Goal: Task Accomplishment & Management: Manage account settings

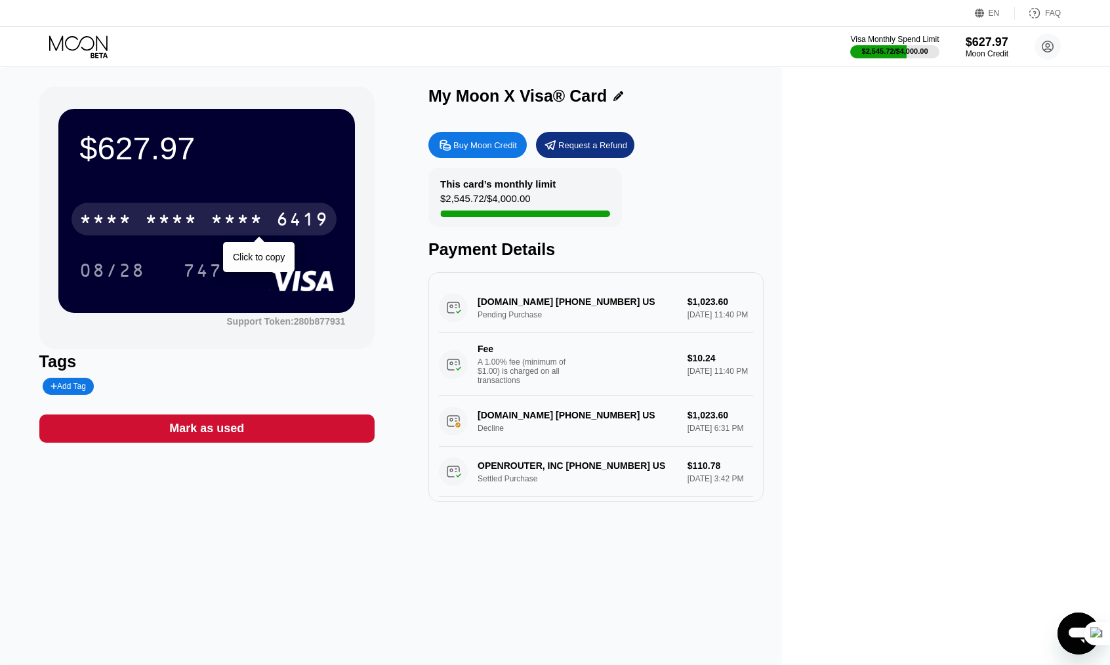
click at [329, 223] on div "6419" at bounding box center [302, 221] width 52 height 21
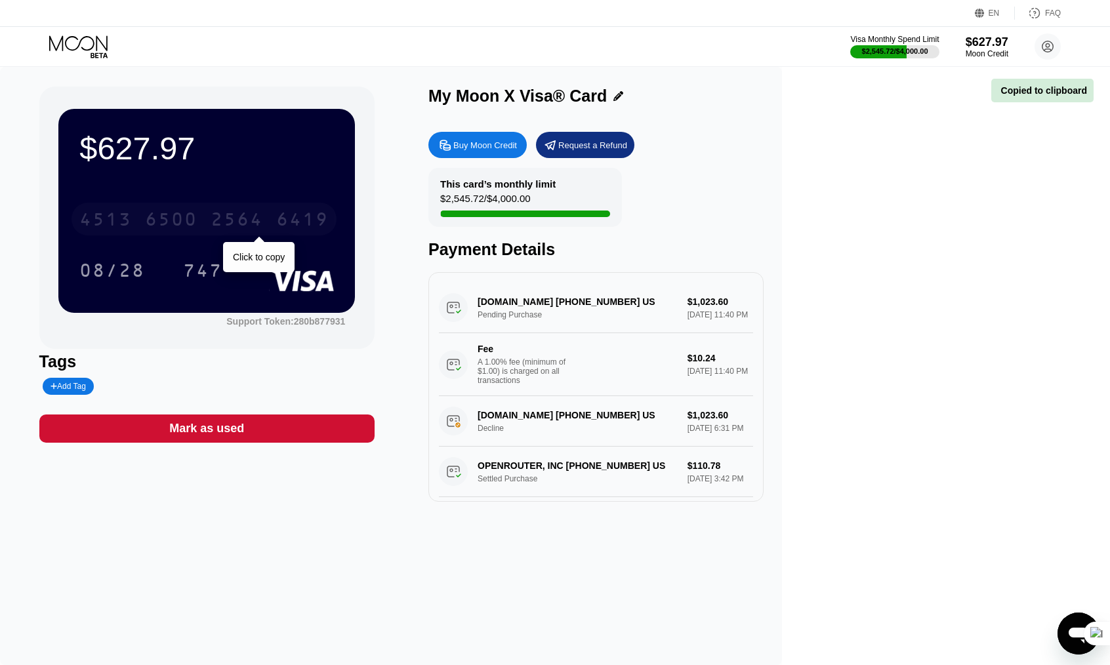
click at [329, 225] on div "6419" at bounding box center [302, 221] width 52 height 21
click at [329, 231] on div "6419" at bounding box center [302, 221] width 52 height 21
click at [96, 37] on icon at bounding box center [78, 42] width 58 height 15
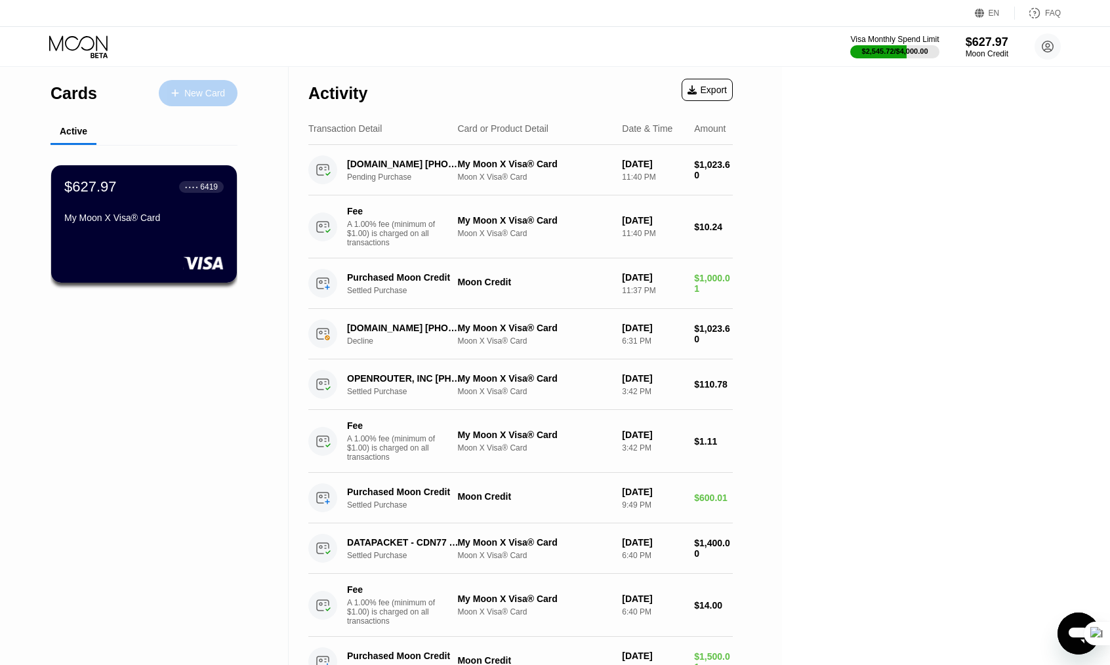
click at [214, 89] on div "New Card" at bounding box center [204, 93] width 41 height 11
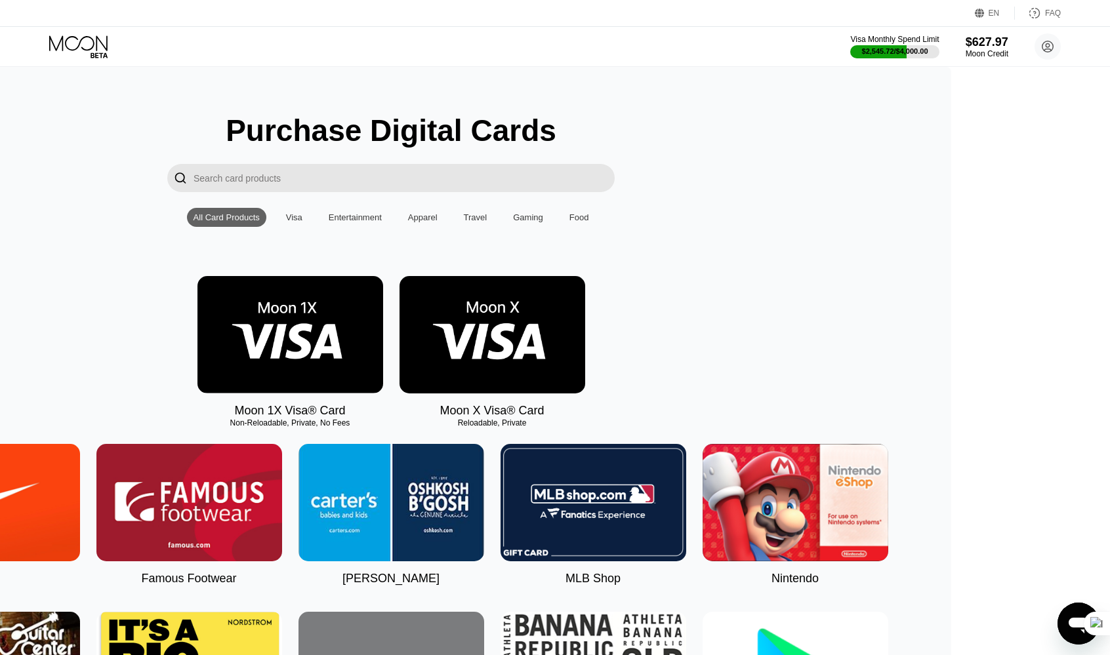
click at [309, 225] on div "Visa" at bounding box center [294, 217] width 30 height 19
